Goal: Task Accomplishment & Management: Complete application form

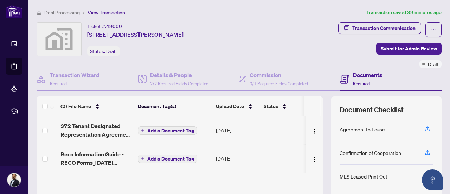
scroll to position [84, 0]
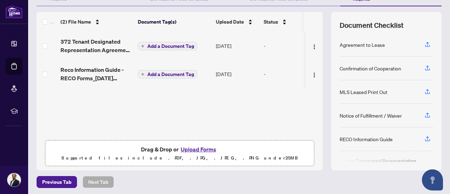
click at [196, 146] on button "Upload Forms" at bounding box center [199, 149] width 40 height 9
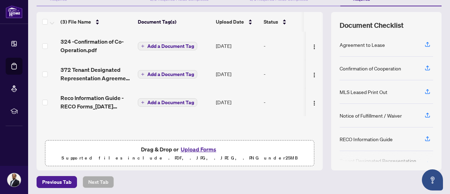
click at [189, 147] on button "Upload Forms" at bounding box center [199, 149] width 40 height 9
click at [196, 146] on button "Upload Forms" at bounding box center [199, 149] width 40 height 9
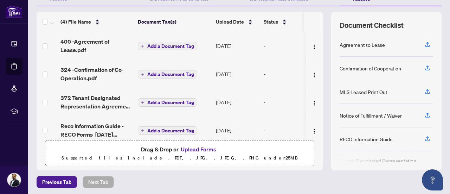
click at [192, 148] on button "Upload Forms" at bounding box center [199, 149] width 40 height 9
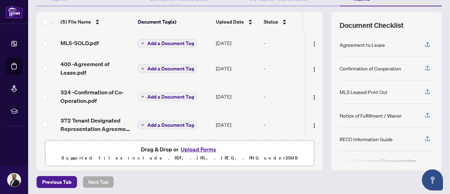
scroll to position [17, 0]
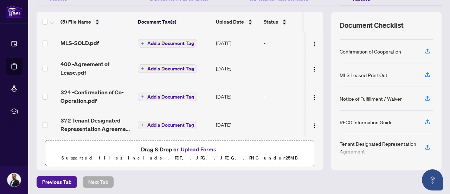
click at [313, 65] on td at bounding box center [314, 68] width 17 height 28
click at [319, 22] on div "(5) File Name Document Tag(s) Upload Date Status MLS-SOLD.pdf Add a Document Ta…" at bounding box center [239, 91] width 405 height 158
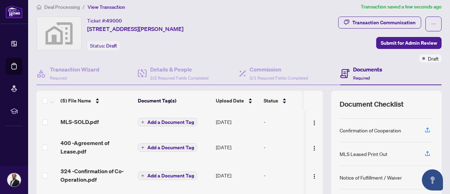
scroll to position [0, 0]
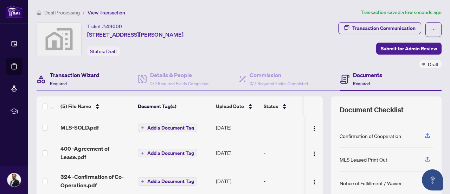
click at [89, 78] on h4 "Transaction Wizard" at bounding box center [75, 75] width 50 height 8
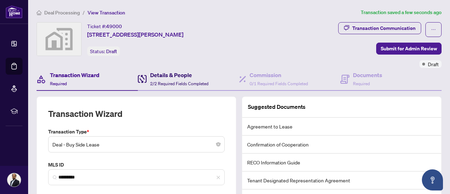
click at [203, 80] on div "Details & People 2/2 Required Fields Completed" at bounding box center [179, 79] width 58 height 17
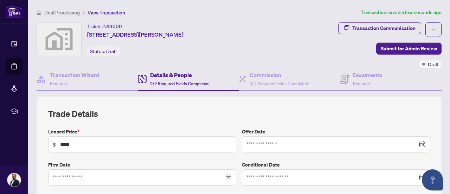
type input "**********"
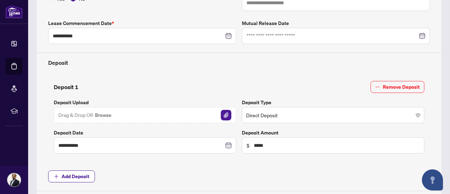
scroll to position [208, 0]
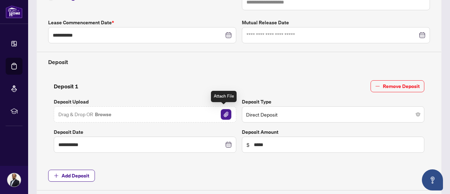
click at [222, 112] on img "button" at bounding box center [226, 114] width 11 height 11
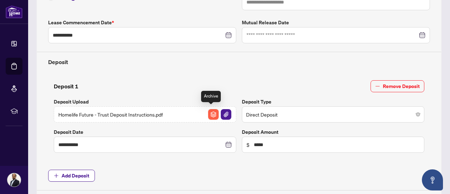
click at [213, 109] on img "button" at bounding box center [213, 114] width 11 height 11
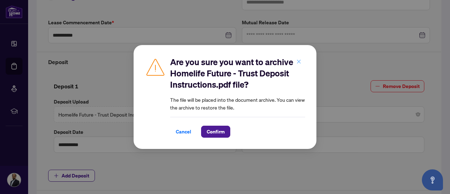
click at [302, 59] on button "button" at bounding box center [299, 62] width 14 height 12
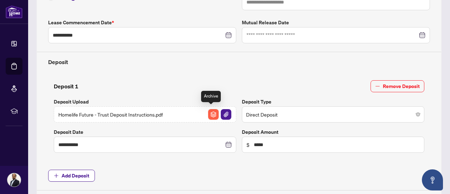
click at [209, 113] on img "button" at bounding box center [213, 114] width 11 height 11
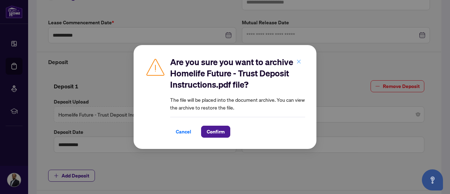
click at [300, 62] on icon "close" at bounding box center [299, 61] width 5 height 5
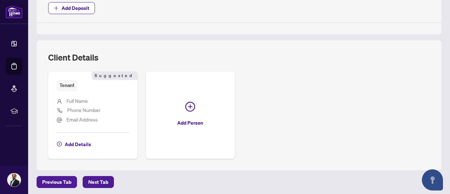
scroll to position [377, 0]
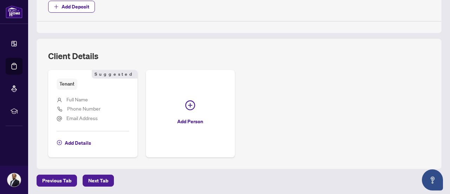
click at [74, 96] on span "Full Name" at bounding box center [77, 99] width 21 height 6
click at [81, 139] on span "Add Details" at bounding box center [78, 142] width 26 height 11
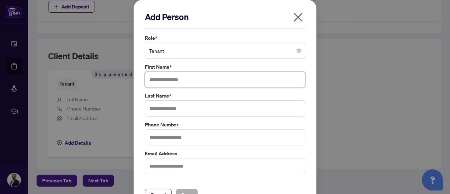
click at [185, 81] on input "text" at bounding box center [225, 79] width 160 height 16
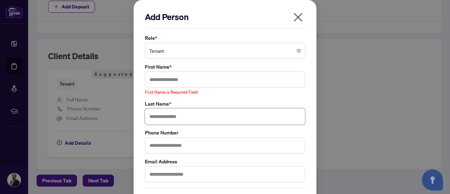
click at [172, 107] on div "Last Name *" at bounding box center [225, 112] width 165 height 25
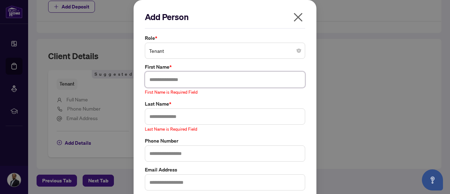
click at [179, 85] on input "text" at bounding box center [225, 79] width 160 height 16
click at [172, 76] on input "text" at bounding box center [225, 79] width 160 height 16
type input "*"
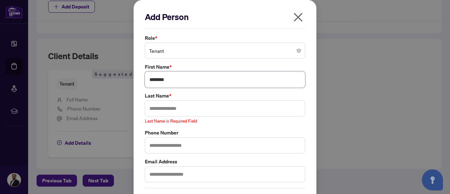
type input "********"
click at [172, 104] on input "text" at bounding box center [225, 108] width 160 height 16
click at [164, 109] on input "text" at bounding box center [225, 108] width 160 height 16
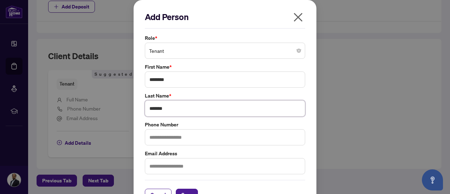
type input "*******"
click at [174, 140] on input "text" at bounding box center [225, 137] width 160 height 16
type input "**********"
click at [158, 164] on input "text" at bounding box center [225, 166] width 160 height 16
type input "*"
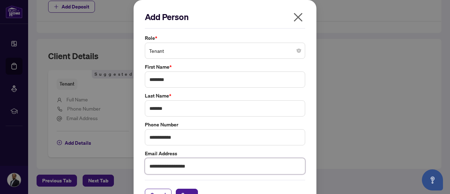
scroll to position [16, 0]
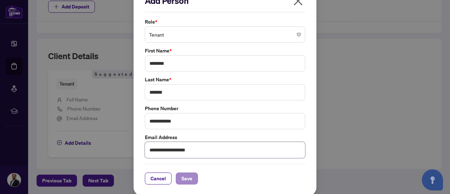
type input "**********"
click at [186, 175] on span "Save" at bounding box center [187, 178] width 11 height 11
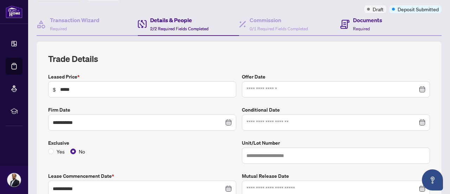
scroll to position [56, 0]
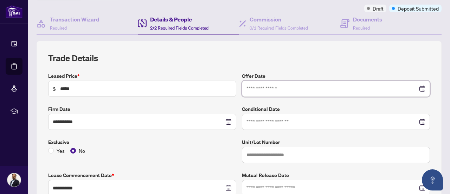
click at [268, 89] on input at bounding box center [332, 89] width 171 height 8
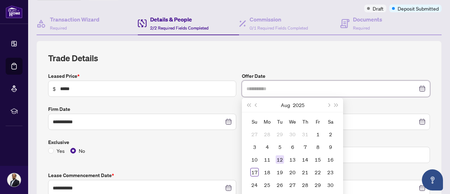
type input "**********"
click at [280, 159] on div "12" at bounding box center [280, 159] width 8 height 8
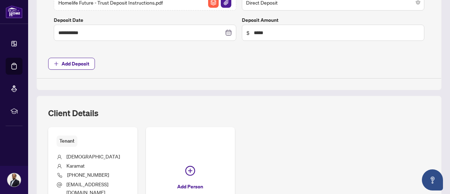
scroll to position [408, 0]
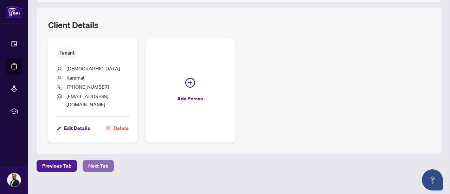
click at [101, 160] on span "Next Tab" at bounding box center [98, 165] width 20 height 11
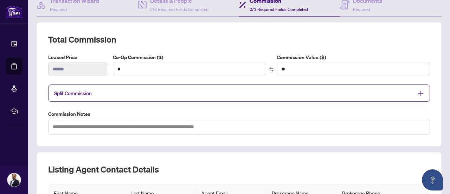
scroll to position [72, 0]
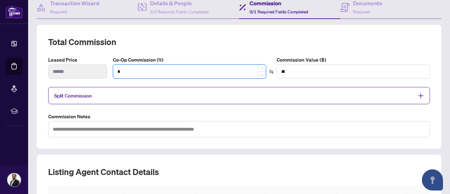
click at [183, 69] on input "*" at bounding box center [189, 71] width 153 height 13
type input "*"
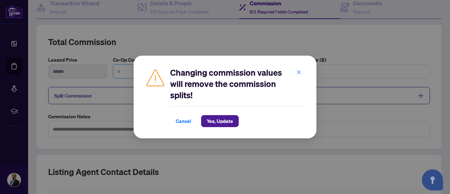
type input "*"
click at [303, 73] on button "button" at bounding box center [299, 72] width 14 height 12
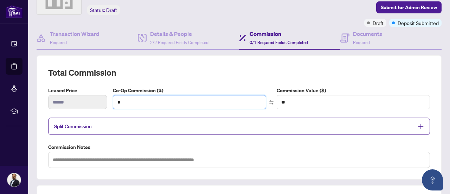
scroll to position [41, 0]
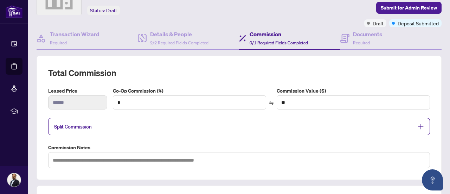
click at [278, 38] on div "Commission 0/1 Required Fields Completed" at bounding box center [279, 38] width 58 height 17
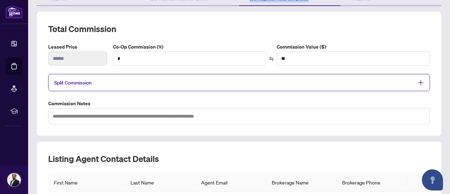
scroll to position [85, 0]
click at [400, 76] on div "Split Commission" at bounding box center [239, 82] width 382 height 17
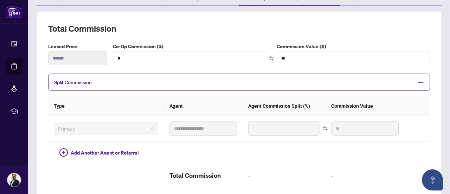
click at [418, 82] on icon "minus" at bounding box center [421, 82] width 6 height 6
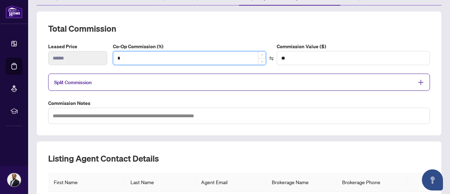
click at [165, 58] on input "*" at bounding box center [189, 57] width 153 height 13
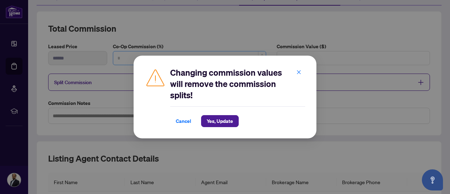
type input "*"
click at [303, 71] on button "button" at bounding box center [299, 72] width 14 height 12
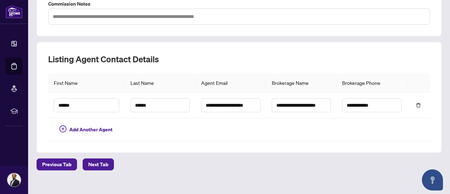
scroll to position [189, 0]
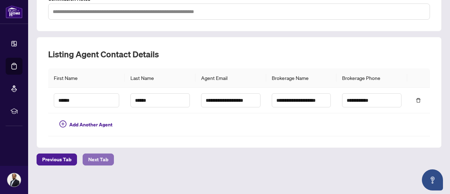
click at [97, 160] on span "Next Tab" at bounding box center [98, 159] width 20 height 11
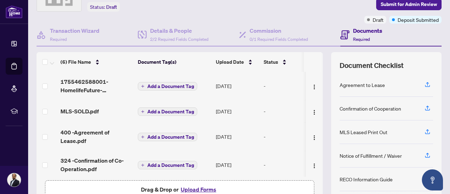
scroll to position [44, 0]
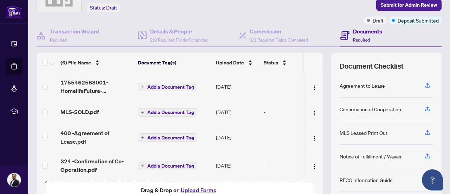
click at [315, 60] on th at bounding box center [312, 63] width 17 height 20
drag, startPoint x: 315, startPoint y: 60, endPoint x: 316, endPoint y: 71, distance: 10.6
click at [316, 71] on tr "(6) File Name Document Tag(s) Upload Date Status" at bounding box center [188, 63] width 303 height 20
click at [321, 71] on th at bounding box center [322, 63] width 2 height 20
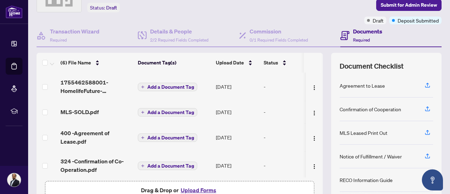
drag, startPoint x: 316, startPoint y: 71, endPoint x: 315, endPoint y: 55, distance: 15.9
click at [315, 55] on tr "(6) File Name Document Tag(s) Upload Date Status" at bounding box center [188, 63] width 303 height 20
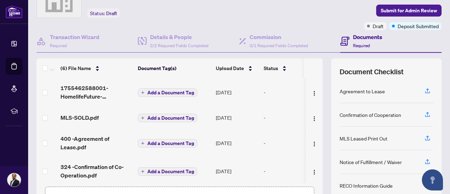
scroll to position [29, 0]
